Goal: Use online tool/utility: Use online tool/utility

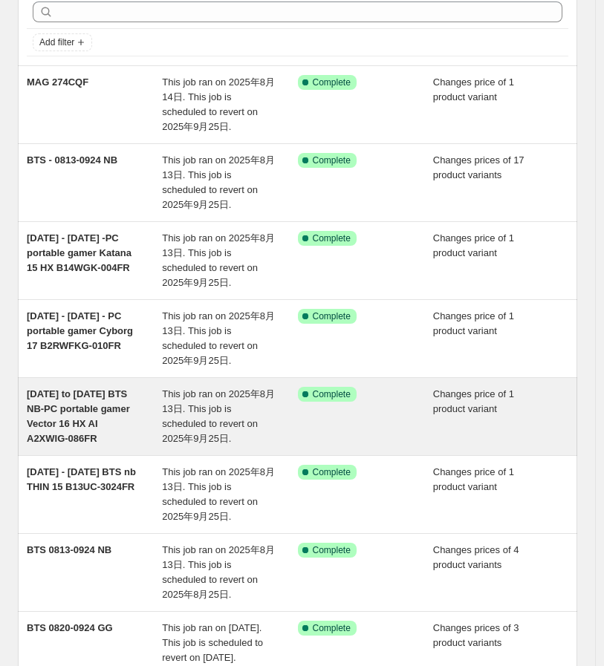
scroll to position [396, 0]
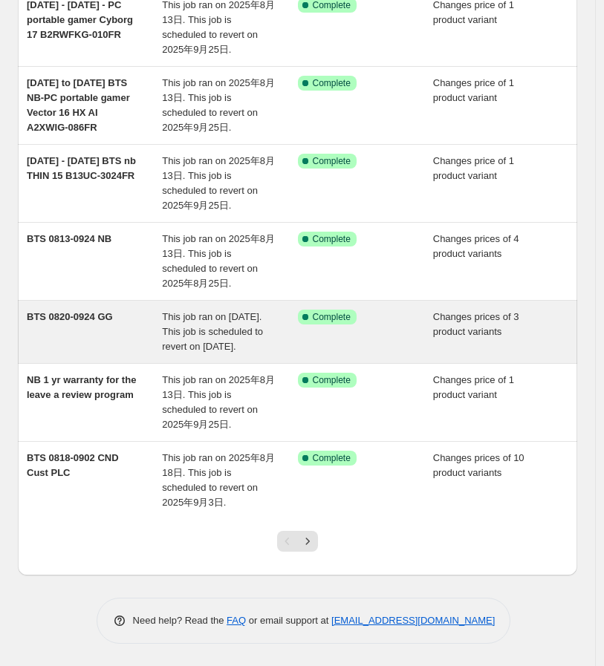
click at [124, 312] on div "BTS 0820-0924 GG" at bounding box center [94, 332] width 135 height 45
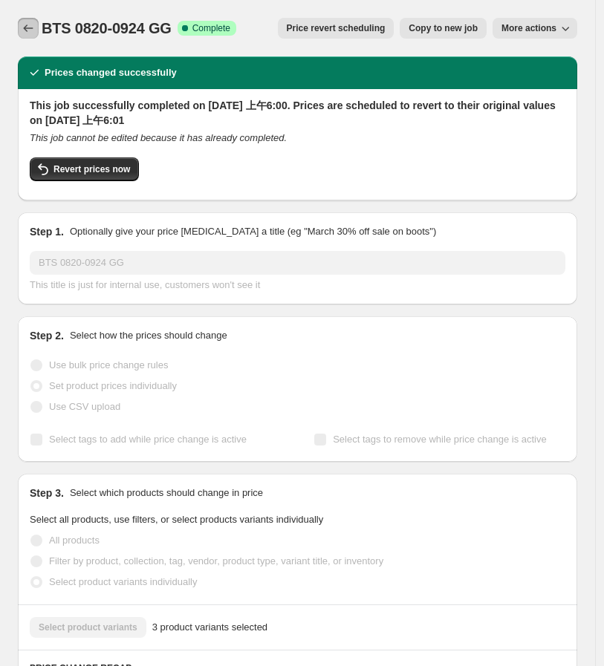
click at [19, 25] on button "Price change jobs" at bounding box center [28, 28] width 21 height 21
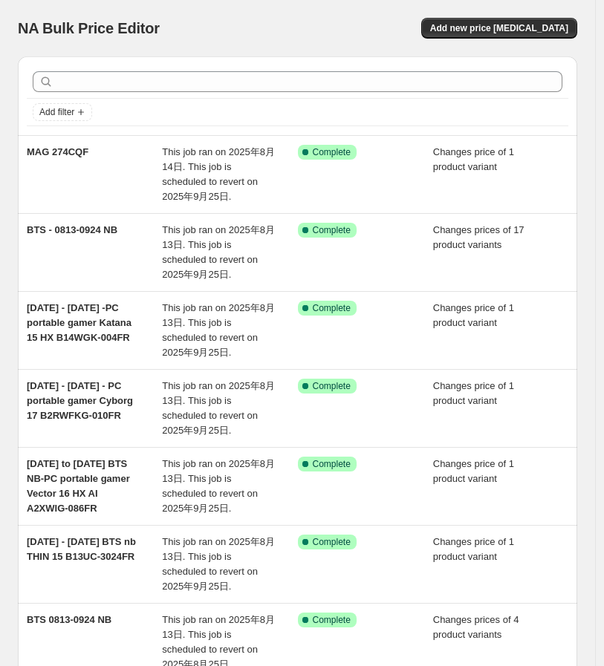
scroll to position [396, 0]
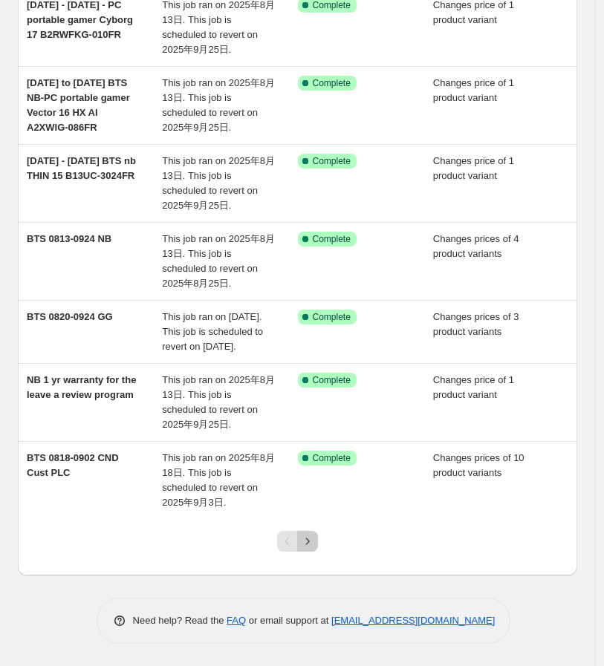
click at [308, 542] on icon "Next" at bounding box center [307, 541] width 15 height 15
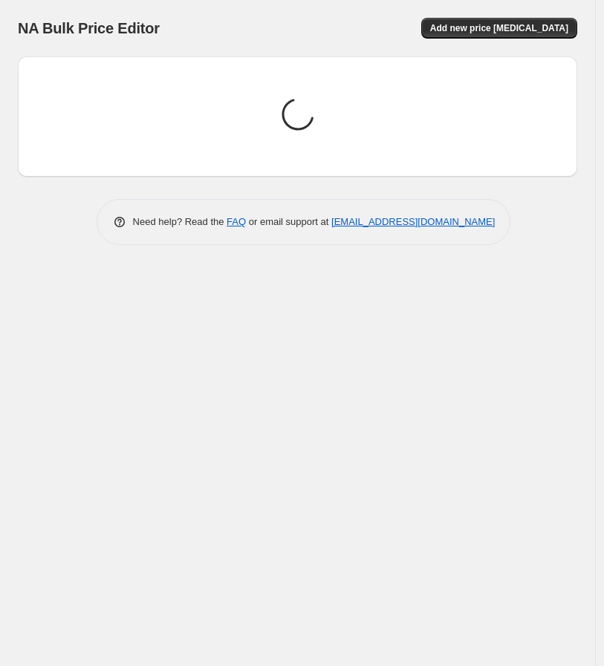
scroll to position [0, 0]
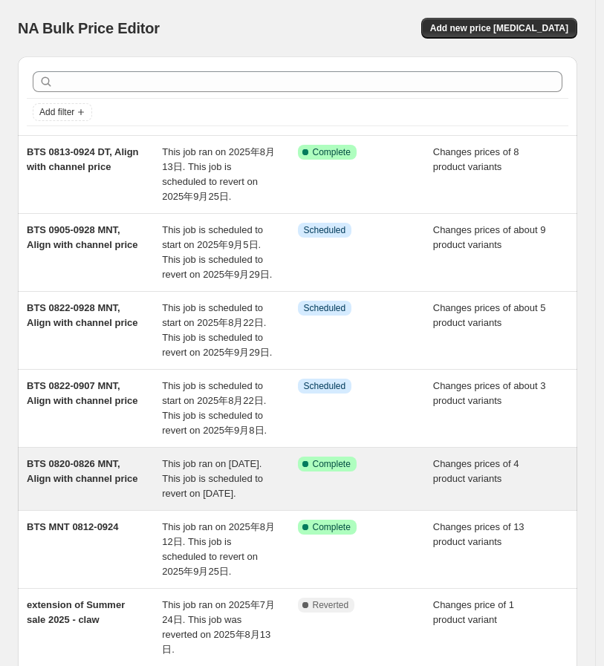
click at [132, 501] on div "BTS 0820-0826 MNT, Align with channel price" at bounding box center [94, 479] width 135 height 45
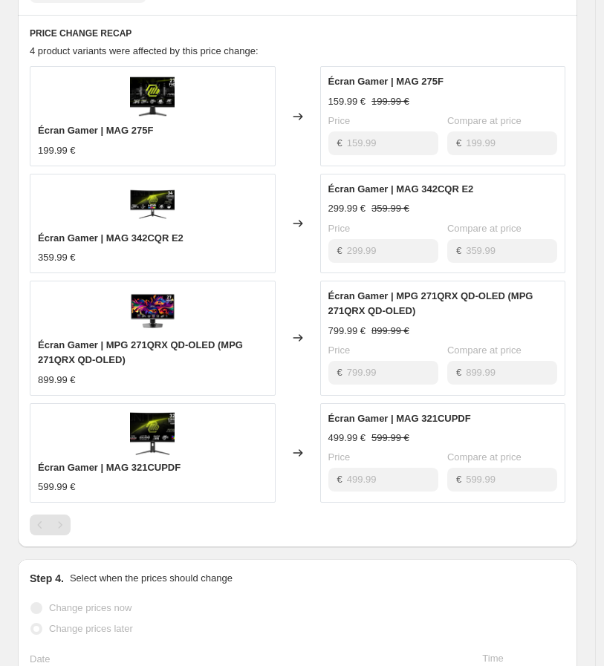
scroll to position [660, 0]
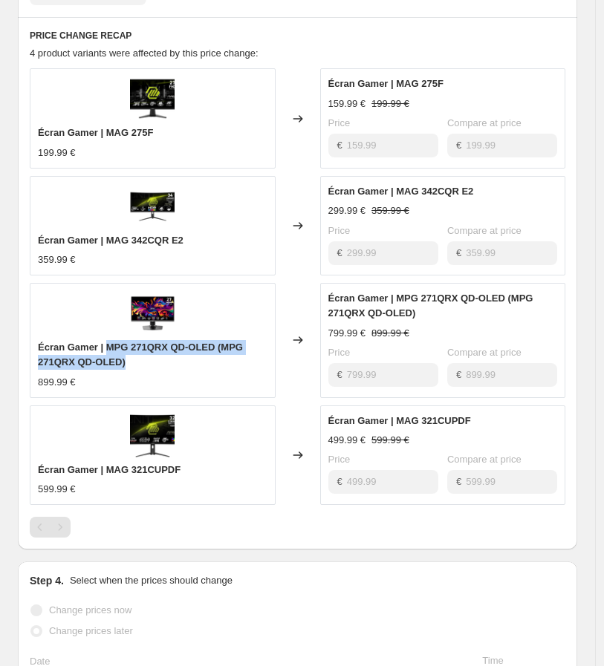
drag, startPoint x: 169, startPoint y: 359, endPoint x: 109, endPoint y: 345, distance: 61.1
click at [109, 345] on div "Écran Gamer | MPG 271QRX QD-OLED (MPG 271QRX QD-OLED)" at bounding box center [153, 355] width 230 height 30
copy span "MPG 271QRX QD-OLED (MPG 271QRX QD-OLED)"
click at [201, 247] on div "Écran Gamer | MAG 342CQR E2" at bounding box center [153, 240] width 230 height 15
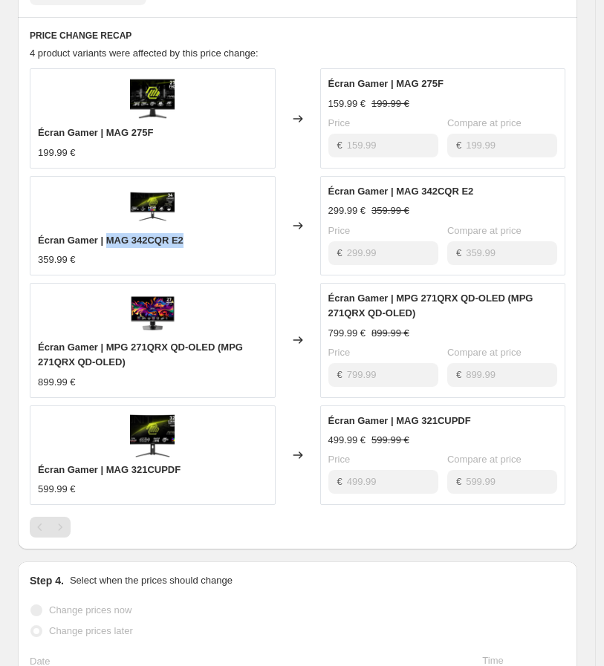
drag, startPoint x: 231, startPoint y: 241, endPoint x: 109, endPoint y: 235, distance: 122.0
click at [109, 235] on div "Écran Gamer | MAG 342CQR E2" at bounding box center [153, 240] width 230 height 15
copy span "MAG 342CQR E2"
drag, startPoint x: 123, startPoint y: 131, endPoint x: 107, endPoint y: 131, distance: 15.6
click at [107, 131] on div "Écran Gamer | MAG 275F" at bounding box center [153, 133] width 230 height 15
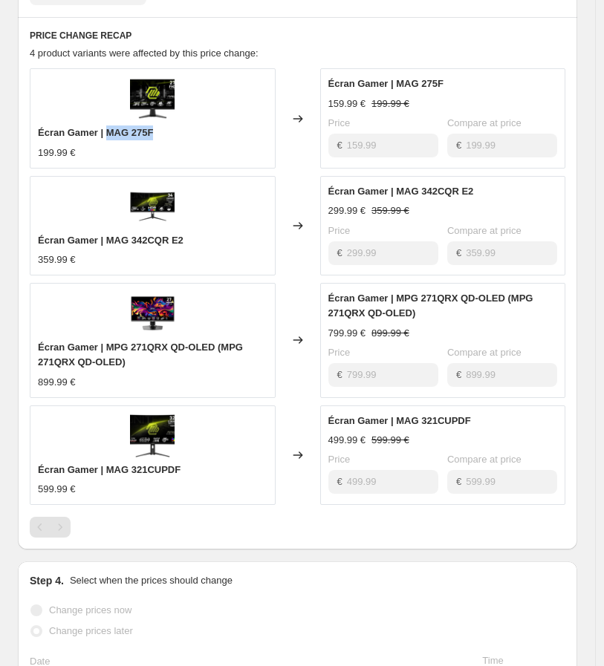
copy span "MAG 275F"
drag, startPoint x: 199, startPoint y: 462, endPoint x: 108, endPoint y: 463, distance: 90.6
click at [108, 463] on div "Écran Gamer | MAG 321CUPDF" at bounding box center [153, 470] width 230 height 15
copy span "MAG 321CUPDF"
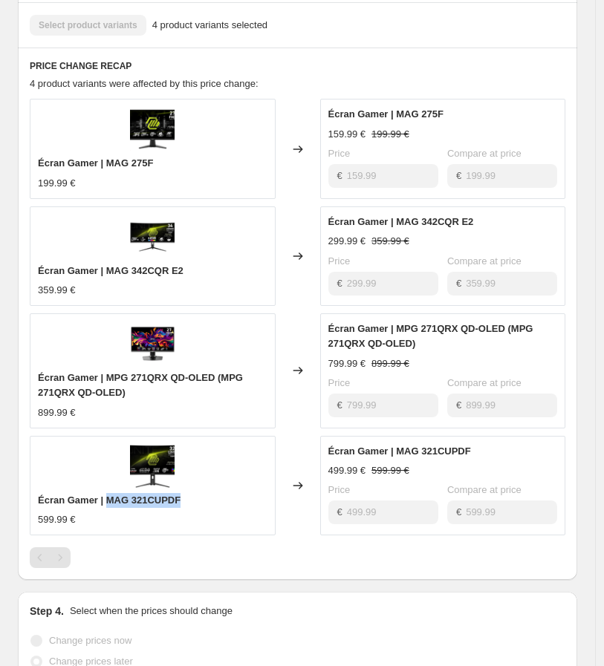
scroll to position [577, 0]
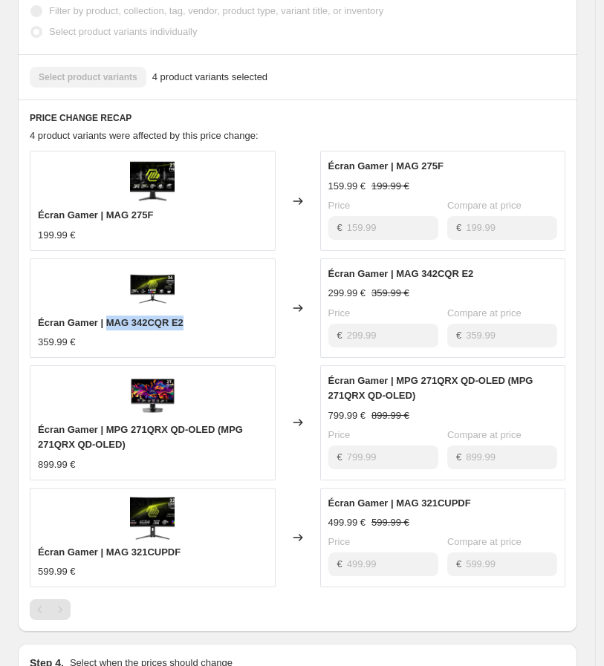
drag, startPoint x: 162, startPoint y: 322, endPoint x: 108, endPoint y: 322, distance: 53.5
click at [108, 322] on div "Écran Gamer | MAG 342CQR E2" at bounding box center [153, 323] width 230 height 15
copy span "MAG 342CQR E2"
drag, startPoint x: 198, startPoint y: 554, endPoint x: 108, endPoint y: 550, distance: 90.0
click at [108, 550] on div "Écran Gamer | MAG 321CUPDF" at bounding box center [153, 552] width 230 height 15
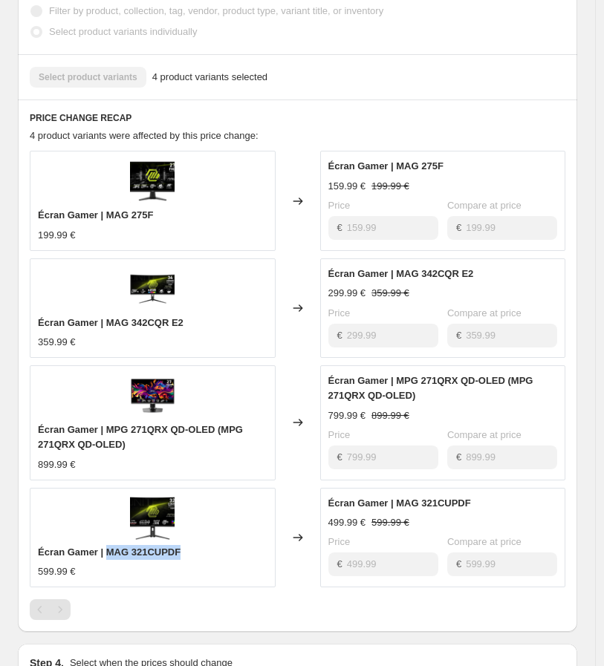
copy span "MAG 321CUPDF"
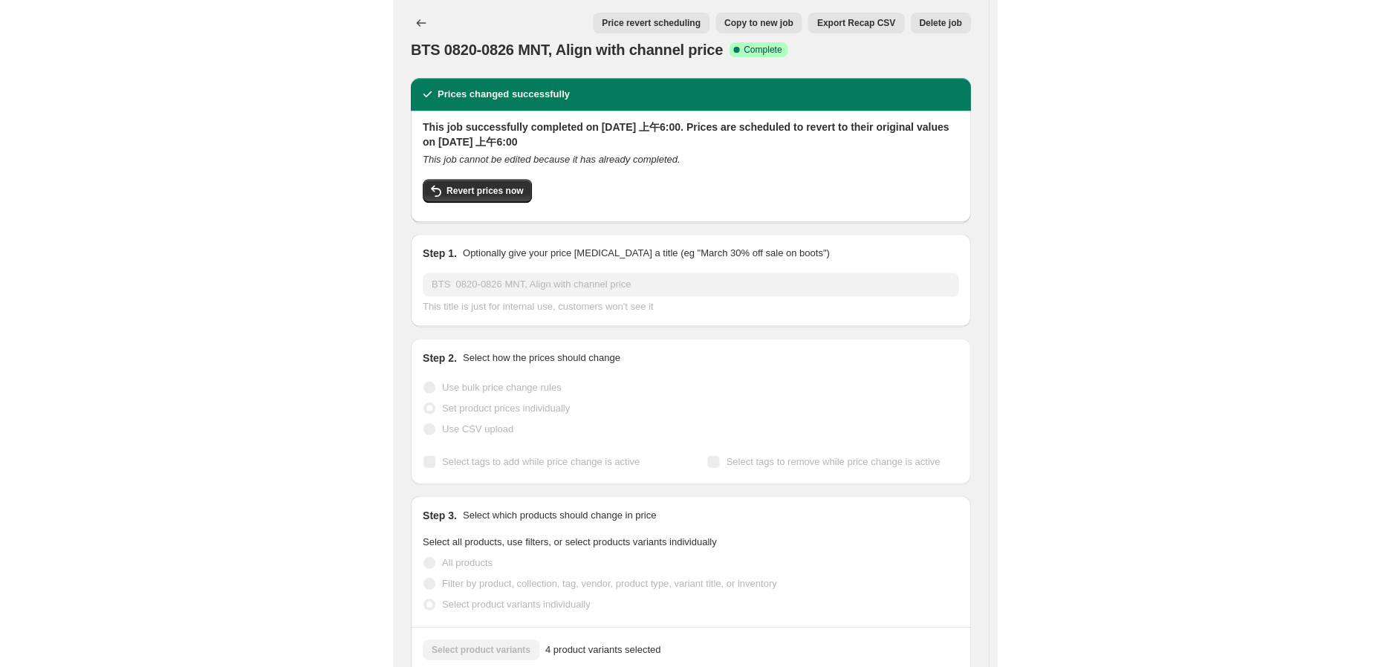
scroll to position [0, 0]
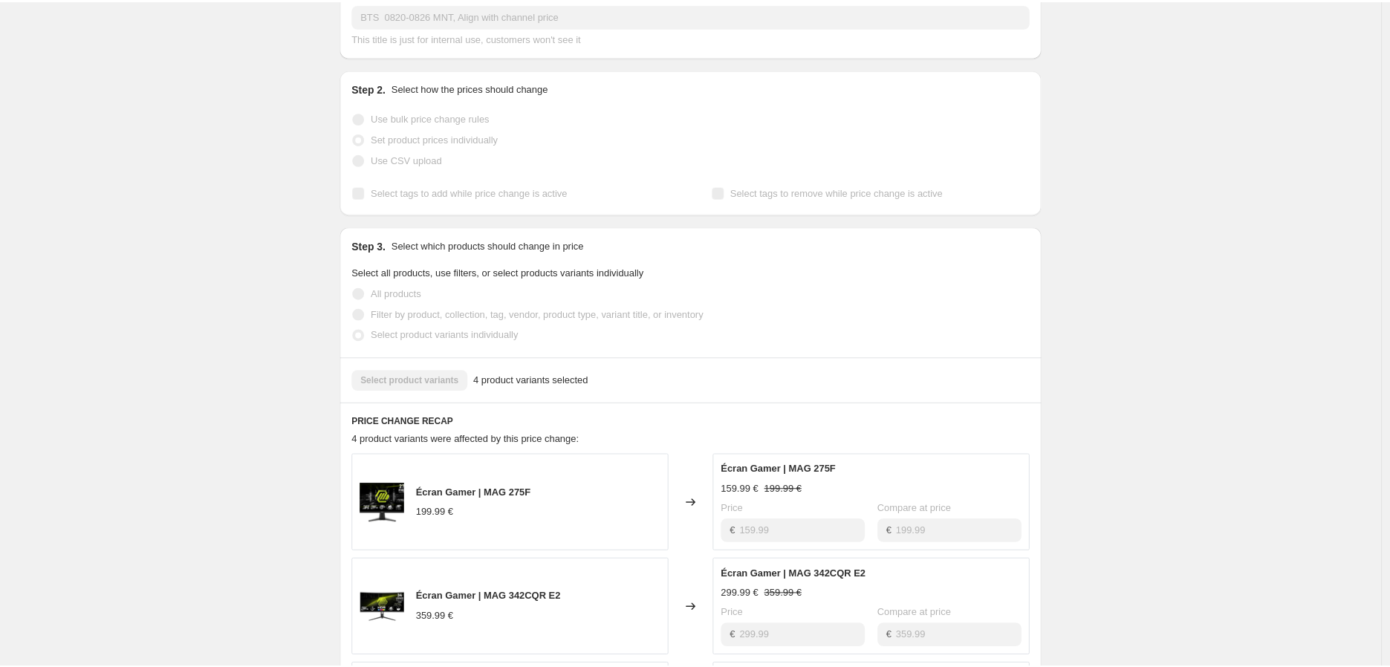
scroll to position [220, 0]
